Goal: Check status

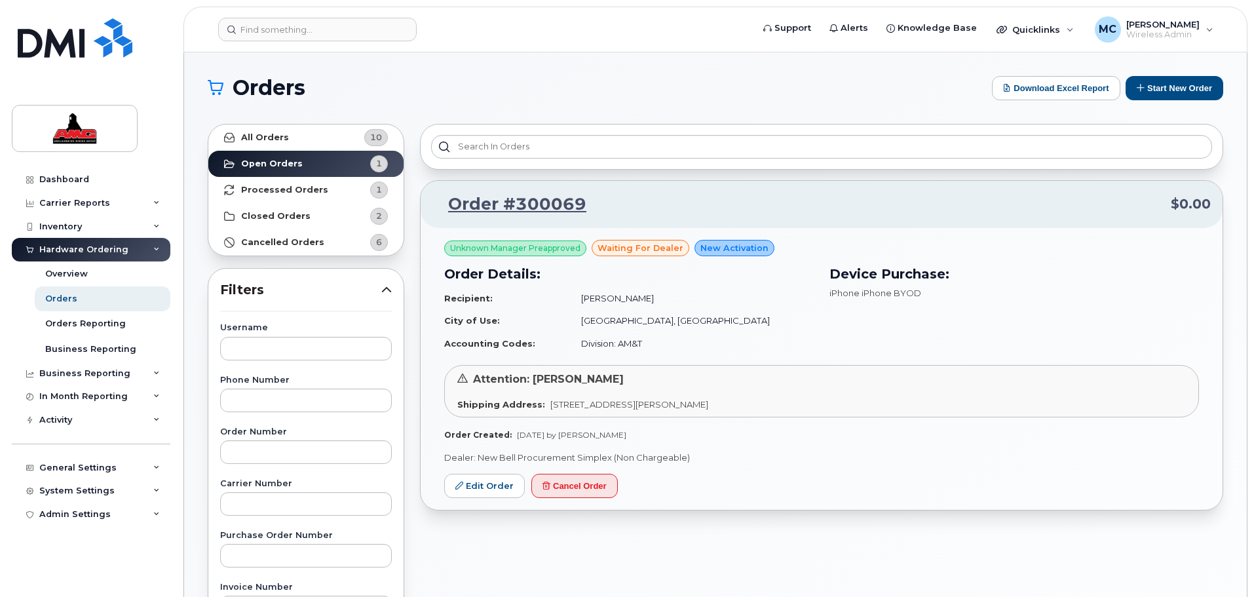
click at [651, 247] on span "waiting for dealer" at bounding box center [641, 248] width 86 height 12
click at [724, 252] on span "New Activation" at bounding box center [735, 248] width 68 height 12
click at [564, 244] on span "Unknown Manager Preapproved" at bounding box center [515, 248] width 130 height 12
